Goal: Information Seeking & Learning: Check status

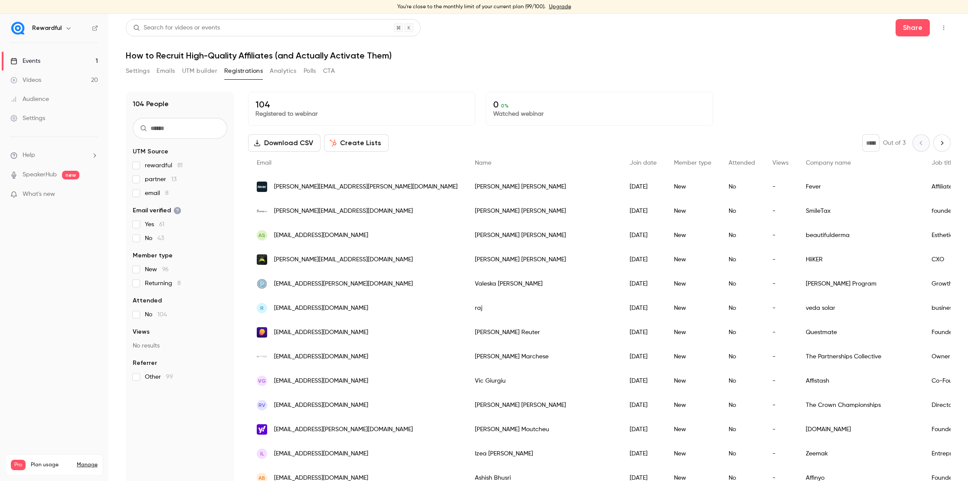
scroll to position [909, 0]
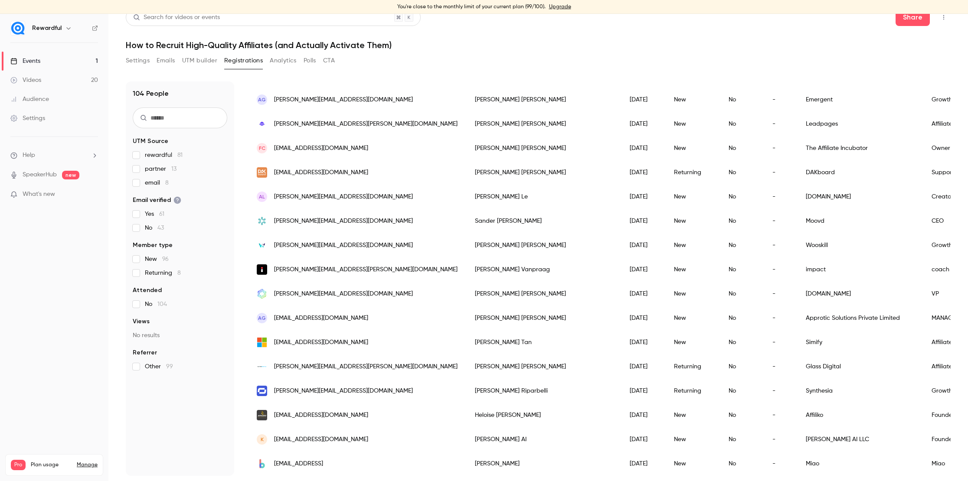
click at [75, 53] on link "Events 1" at bounding box center [54, 61] width 108 height 19
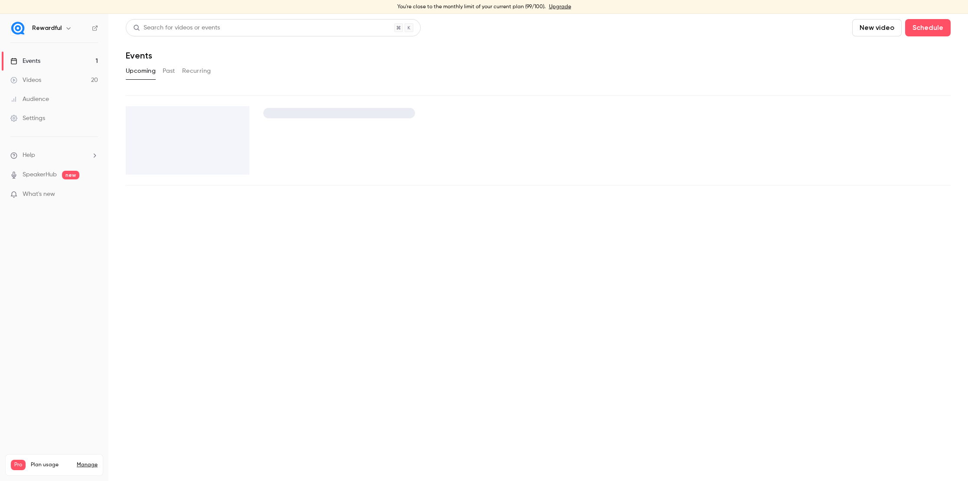
click at [65, 57] on link "Events 1" at bounding box center [54, 61] width 108 height 19
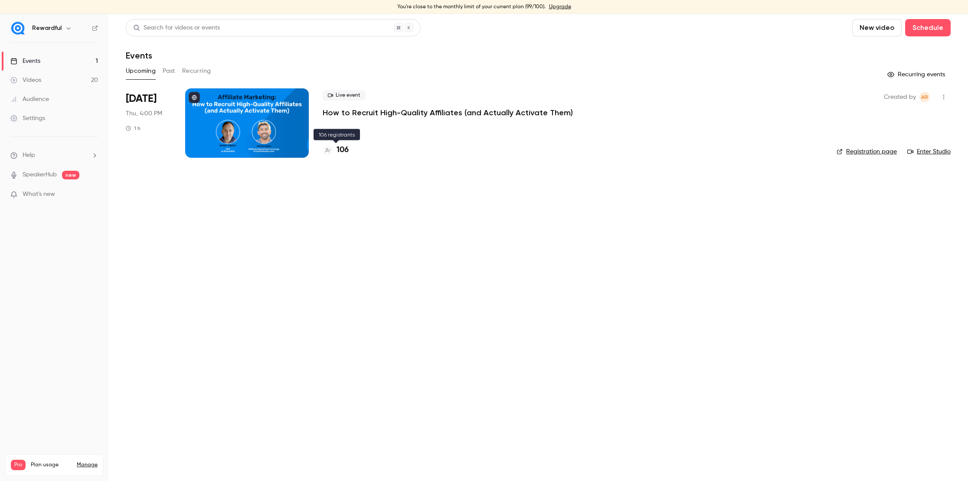
click at [343, 152] on h4 "106" at bounding box center [342, 150] width 12 height 12
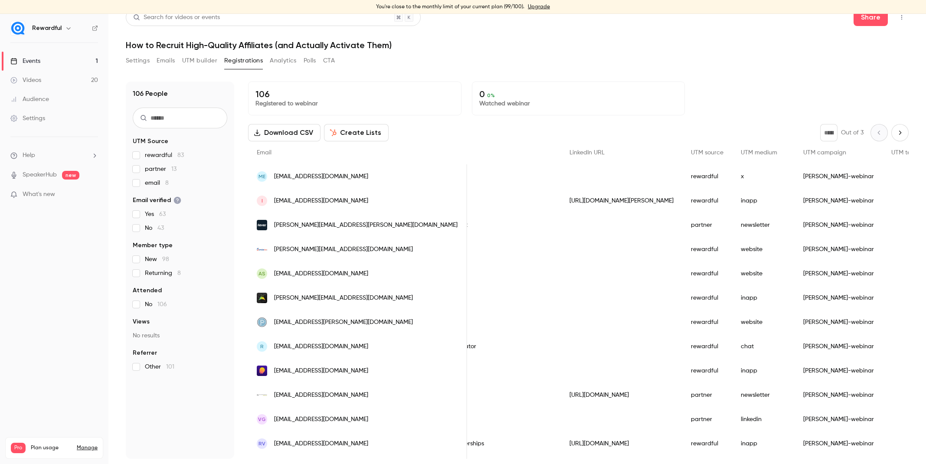
click at [95, 58] on link "Events 1" at bounding box center [54, 61] width 108 height 19
